Goal: Find contact information: Find contact information

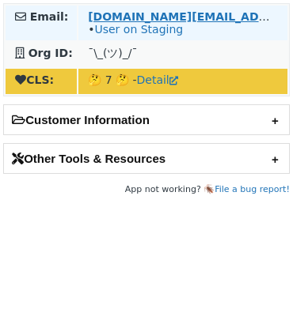
click at [149, 17] on strong "sky.ren@rea-group.com" at bounding box center [248, 16] width 320 height 13
click at [131, 31] on link "User on Staging" at bounding box center [138, 29] width 89 height 13
